Goal: Manage account settings

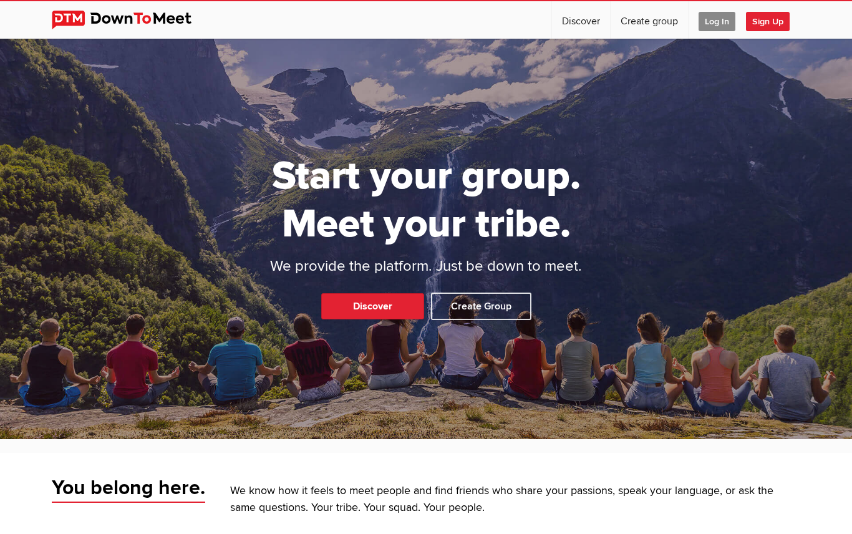
click at [718, 22] on span "Log In" at bounding box center [716, 21] width 37 height 19
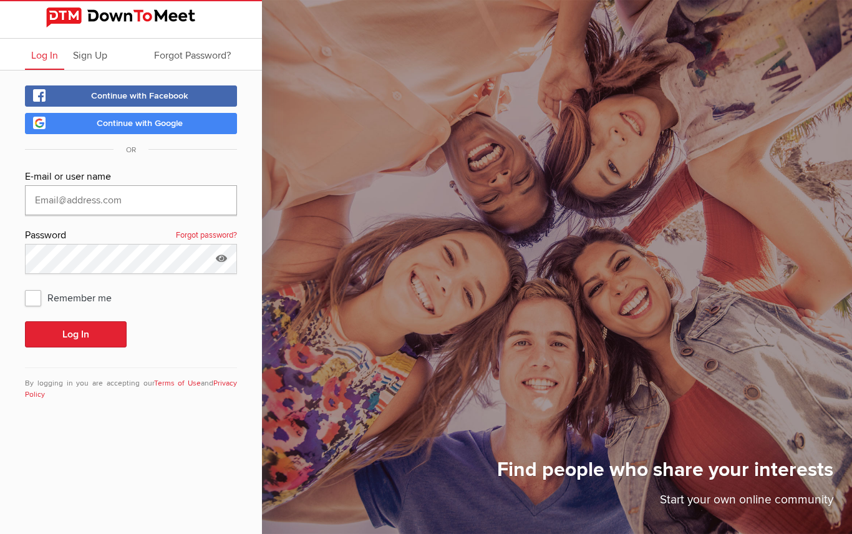
click at [100, 200] on input "text" at bounding box center [131, 200] width 212 height 30
type input "[EMAIL_ADDRESS][PERSON_NAME][DOMAIN_NAME]"
click at [57, 328] on button "Log In" at bounding box center [76, 334] width 102 height 26
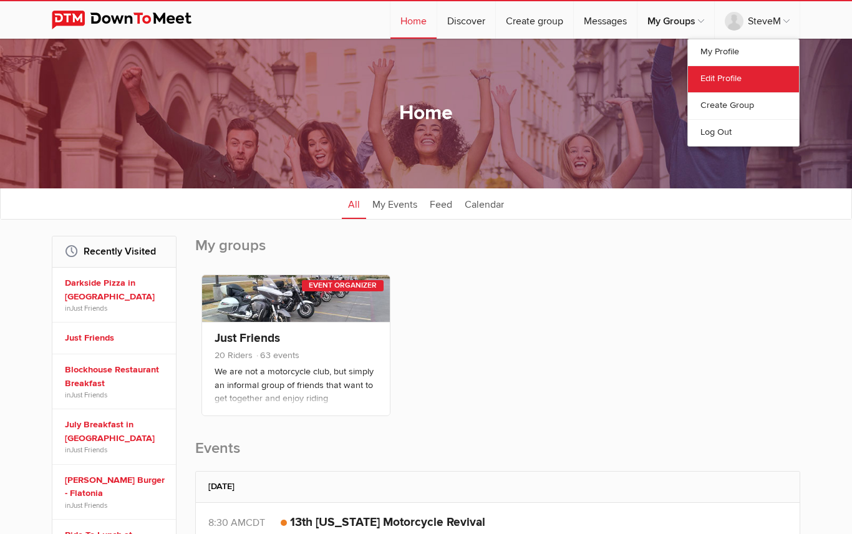
click at [716, 85] on link "Edit Profile" at bounding box center [743, 78] width 111 height 27
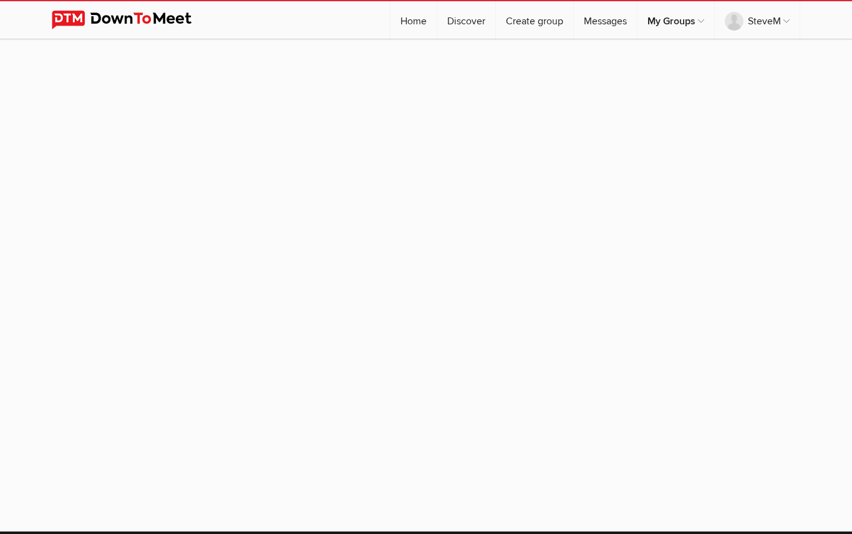
select select
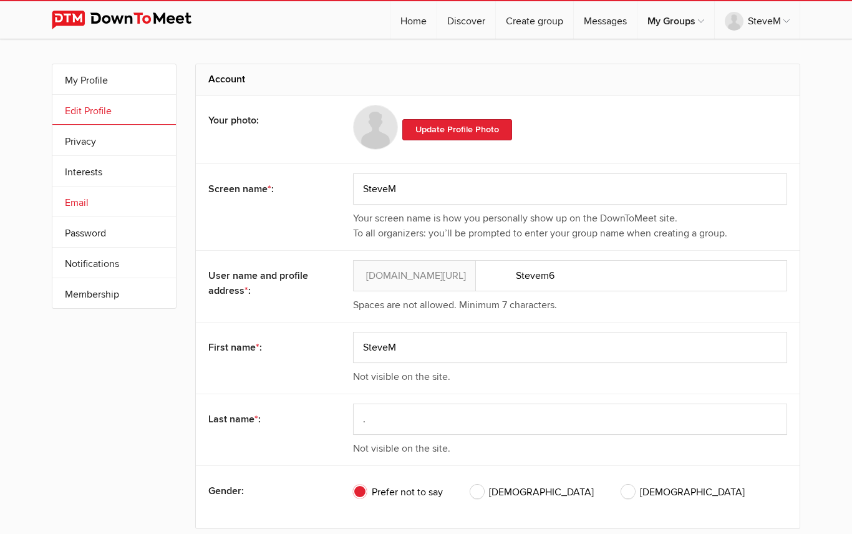
click at [77, 206] on link "Email" at bounding box center [113, 201] width 123 height 30
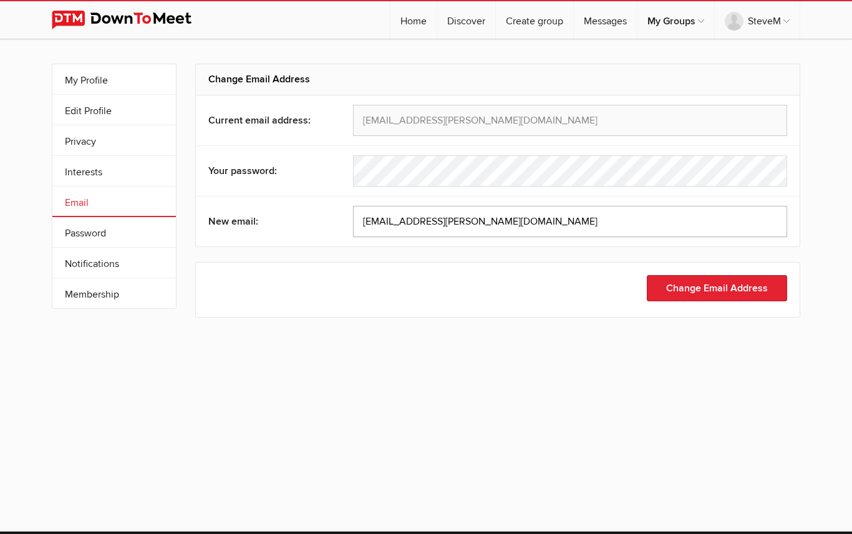
click at [464, 221] on input "[EMAIL_ADDRESS][PERSON_NAME][DOMAIN_NAME]" at bounding box center [570, 221] width 434 height 31
type input "c"
type input "J"
type input "M"
type input "[EMAIL_ADDRESS][DOMAIN_NAME]"
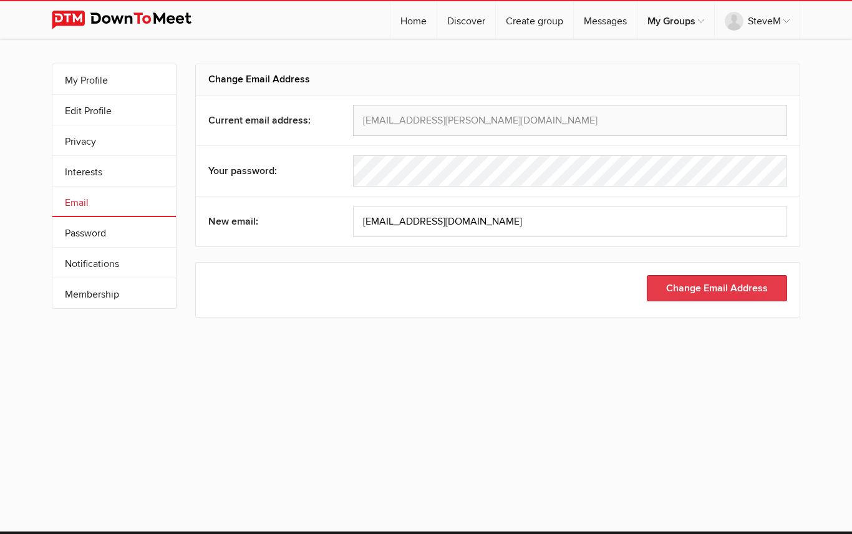
click at [676, 291] on button "Change Email Address" at bounding box center [717, 288] width 140 height 26
click at [94, 80] on link "My Profile" at bounding box center [113, 79] width 123 height 30
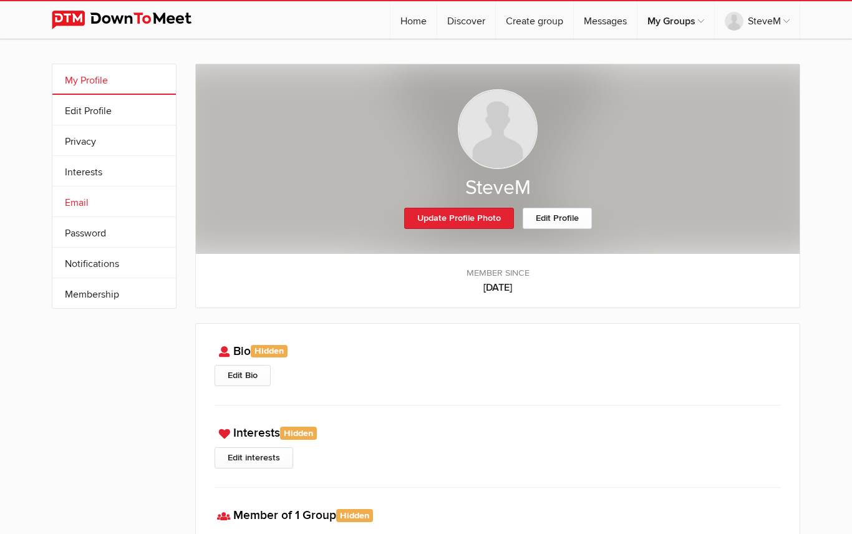
click at [78, 200] on link "Email" at bounding box center [113, 201] width 123 height 30
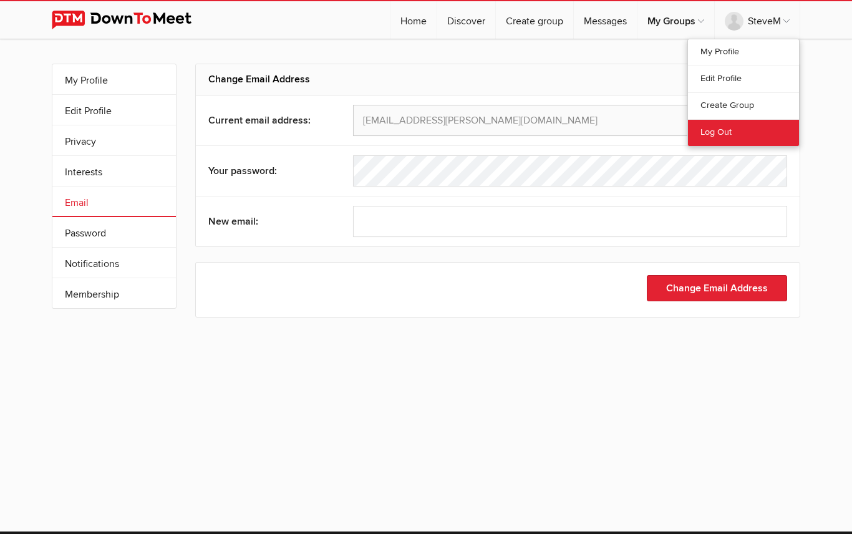
click at [723, 138] on link "Log Out" at bounding box center [743, 132] width 111 height 27
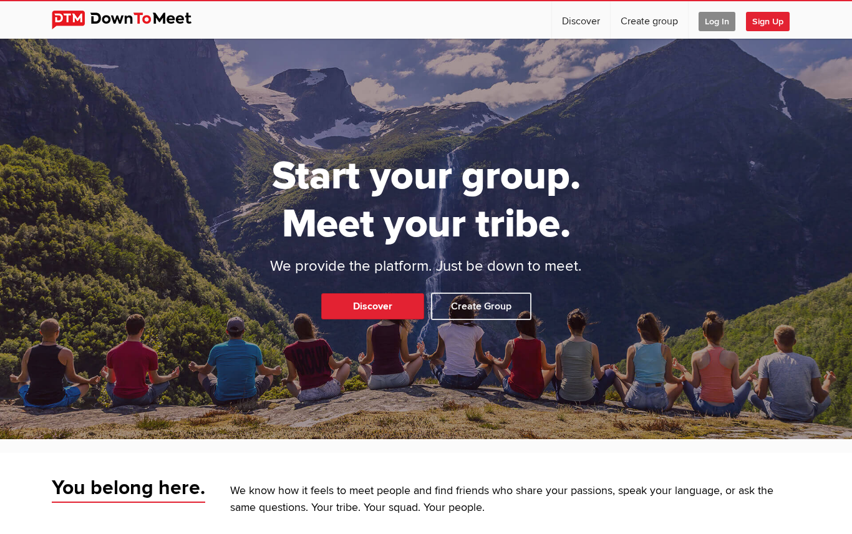
click at [717, 21] on span "Log In" at bounding box center [716, 21] width 37 height 19
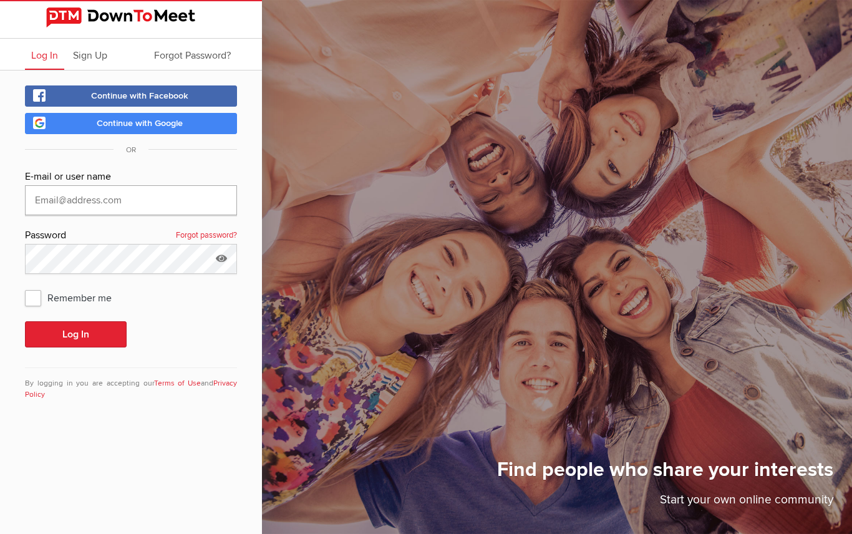
click at [107, 200] on input "text" at bounding box center [131, 200] width 212 height 30
type input "[EMAIL_ADDRESS][DOMAIN_NAME]"
click at [32, 294] on span "Remember me" at bounding box center [74, 297] width 99 height 22
click at [25, 286] on input "Remember me" at bounding box center [24, 286] width 1 height 1
checkbox input "true"
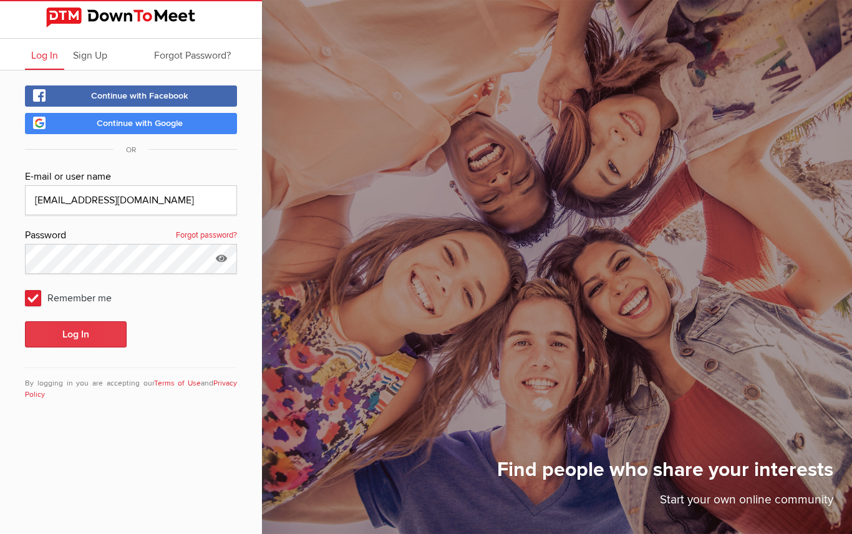
click at [55, 327] on button "Log In" at bounding box center [76, 334] width 102 height 26
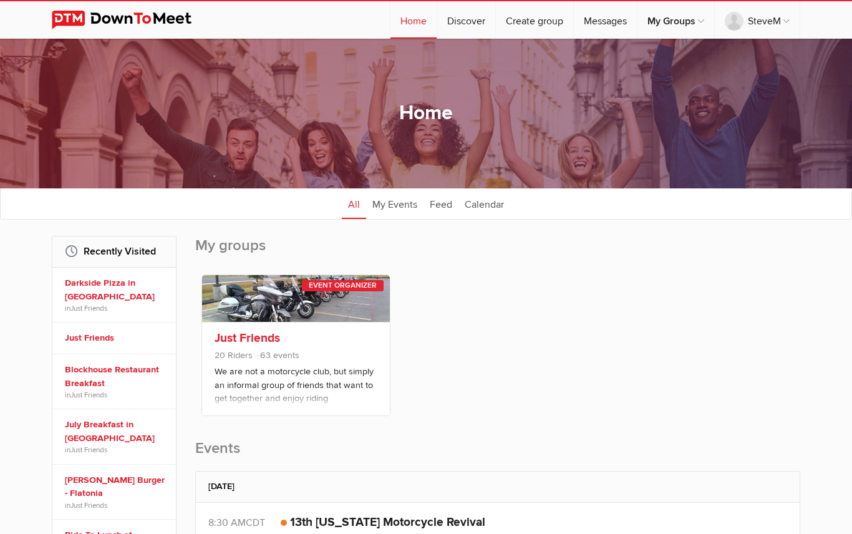
click at [245, 339] on link "Just Friends" at bounding box center [247, 337] width 65 height 15
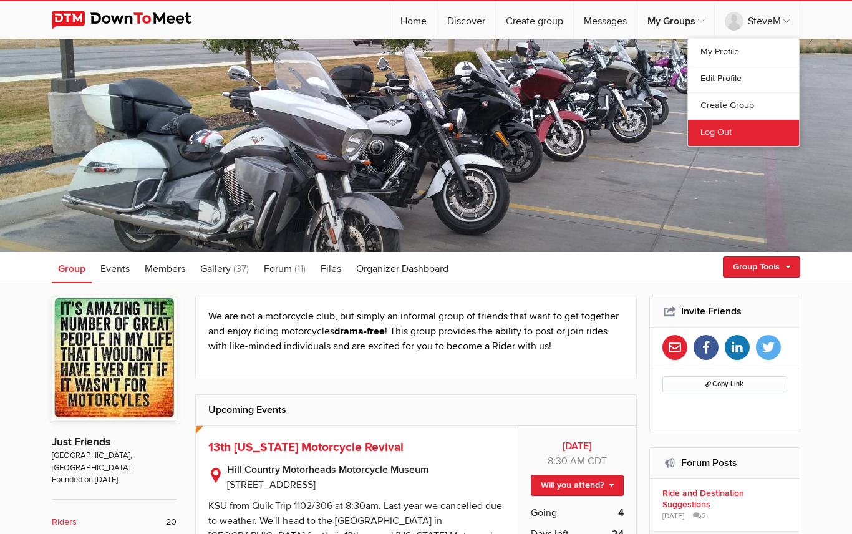
click at [720, 137] on link "Log Out" at bounding box center [743, 132] width 111 height 27
